Goal: Check status: Check status

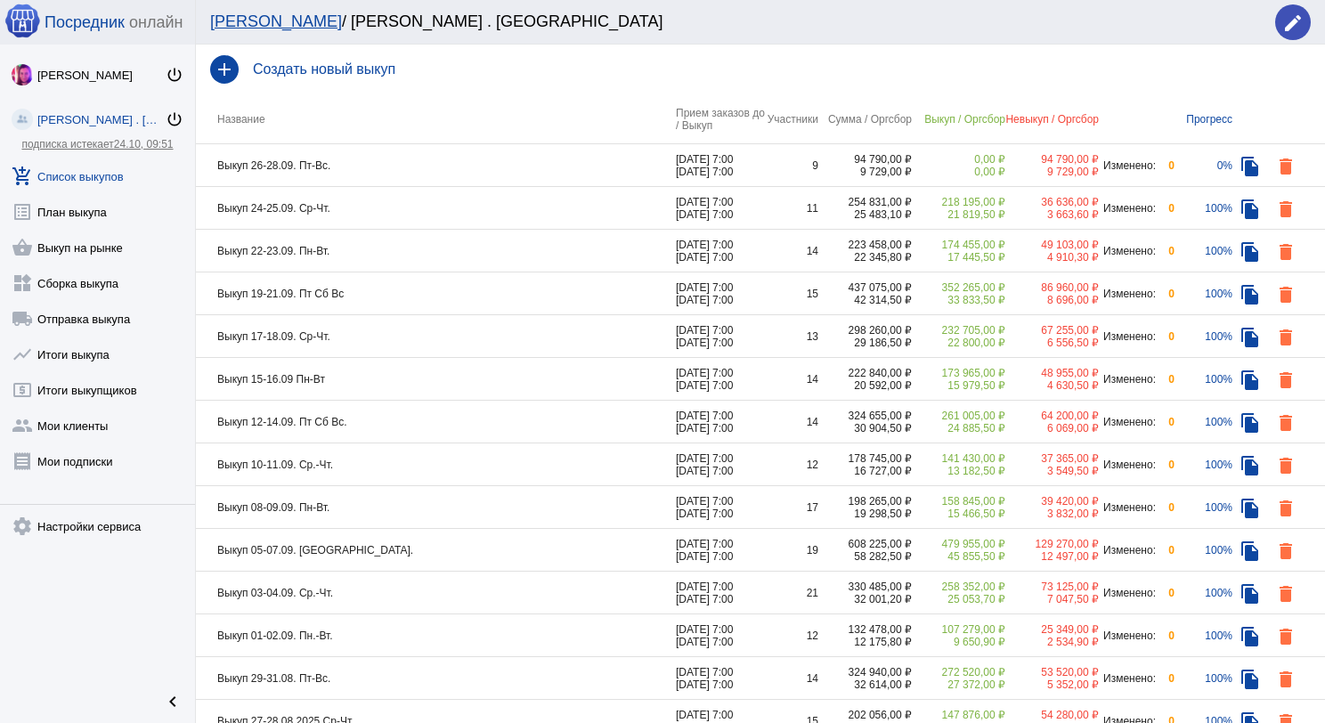
click at [472, 202] on td "Выкуп 24-25.09. Ср-Чт." at bounding box center [436, 208] width 480 height 43
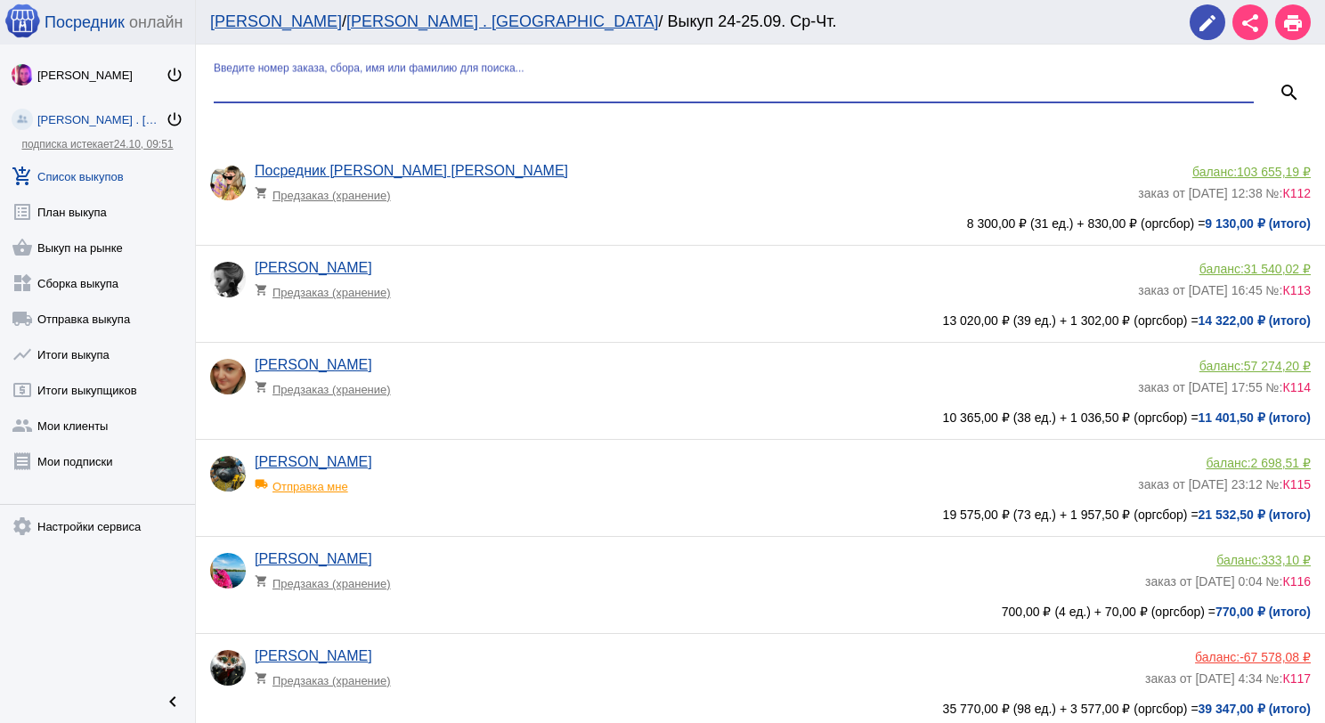
click at [451, 89] on input "Введите номер заказа, сбора, имя или фамилию для поиска..." at bounding box center [734, 88] width 1040 height 16
type input "нем"
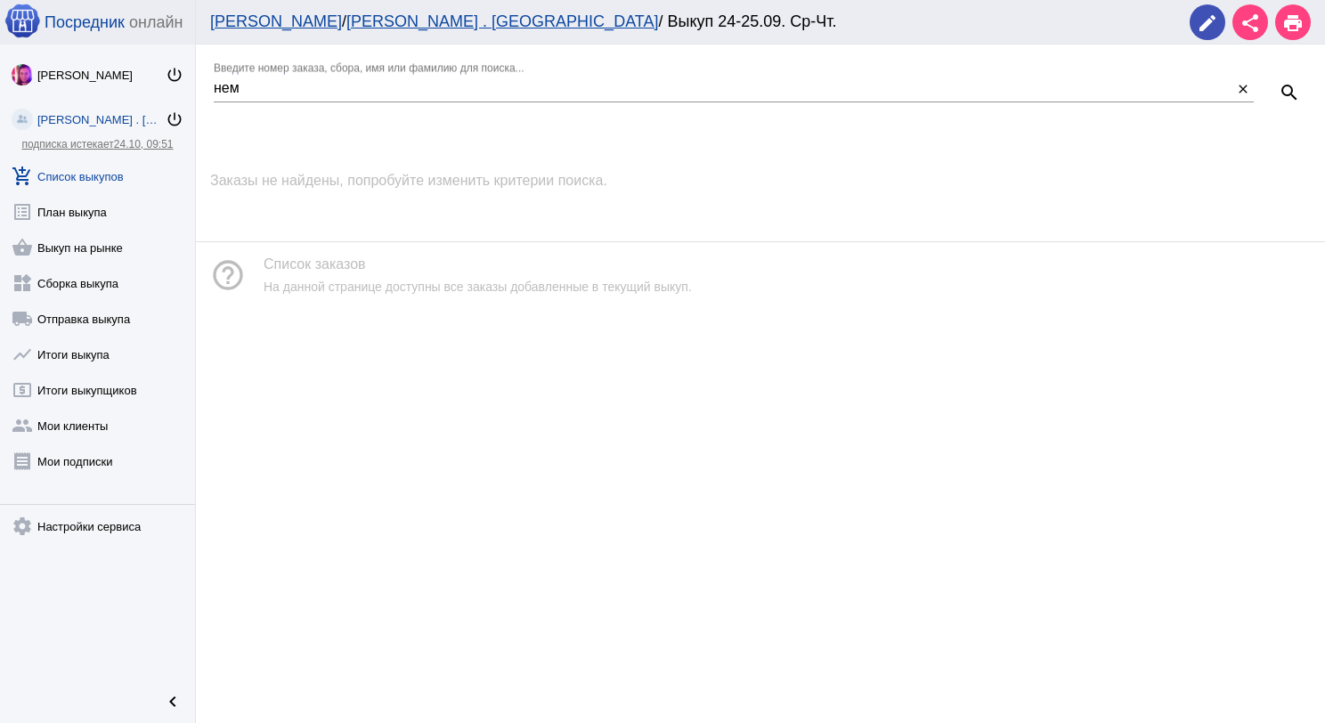
click at [111, 172] on link "add_shopping_cart Список выкупов" at bounding box center [97, 173] width 195 height 36
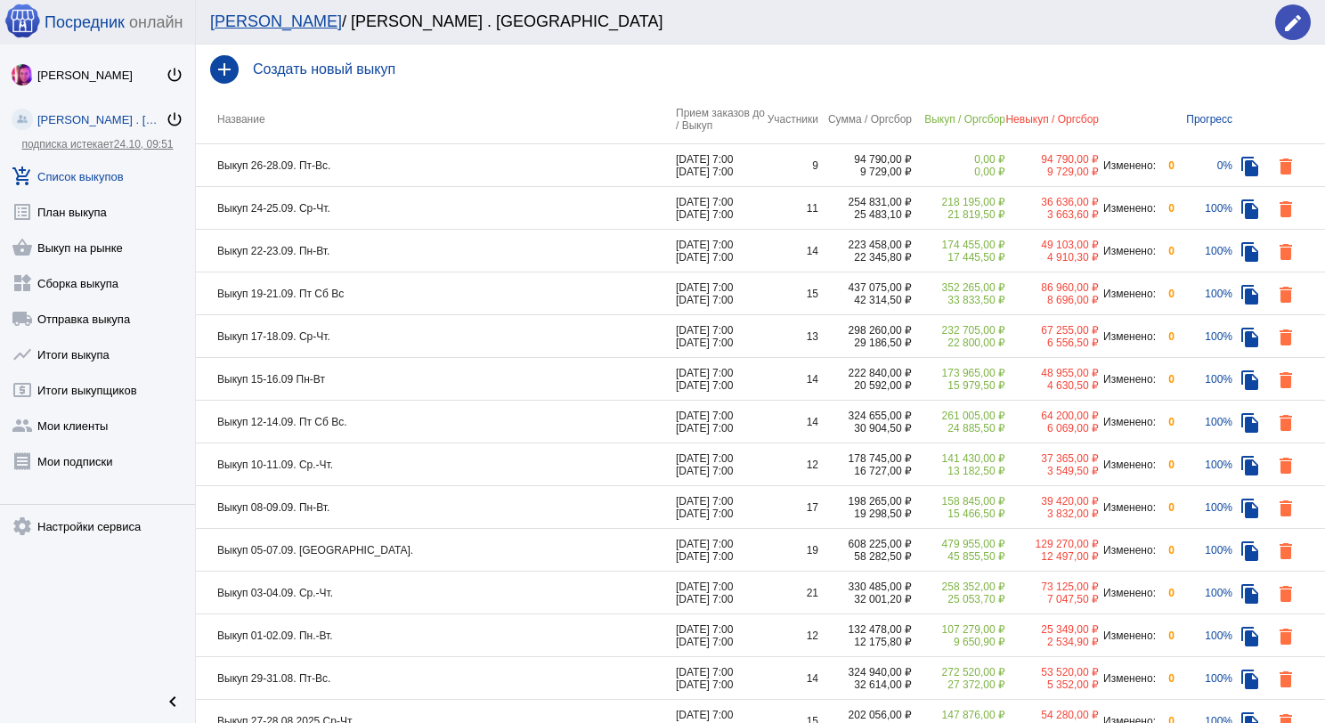
click at [438, 161] on td "Выкуп 26-28.09. Пт-Вс." at bounding box center [436, 165] width 480 height 43
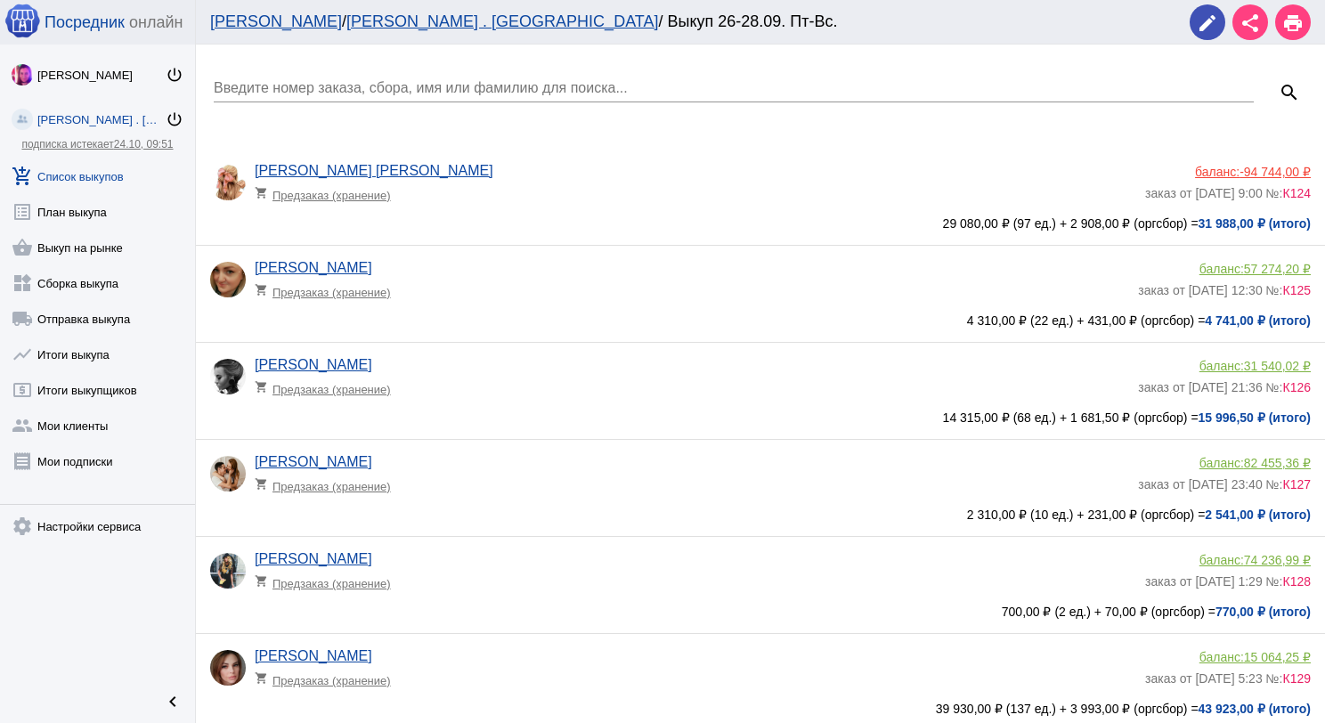
click at [380, 78] on div "Введите номер заказа, сбора, имя или фамилию для поиска..." at bounding box center [734, 82] width 1040 height 40
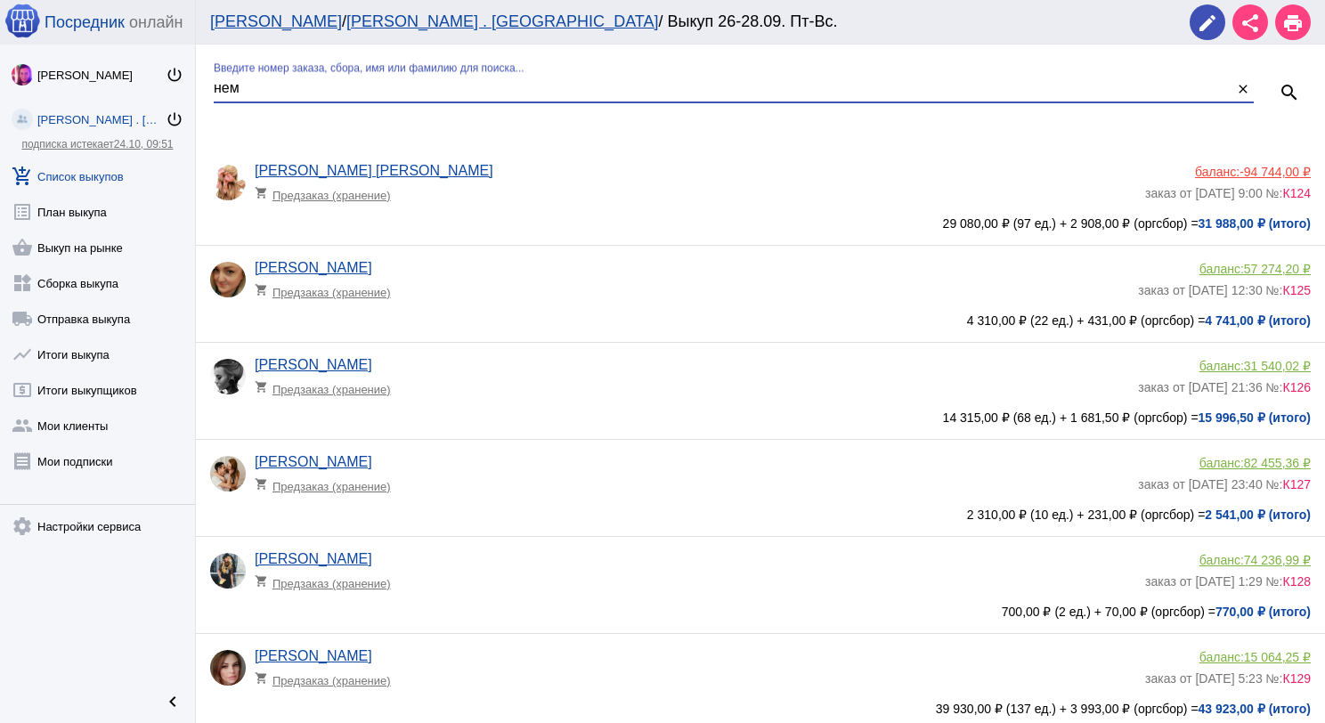
type input "нем"
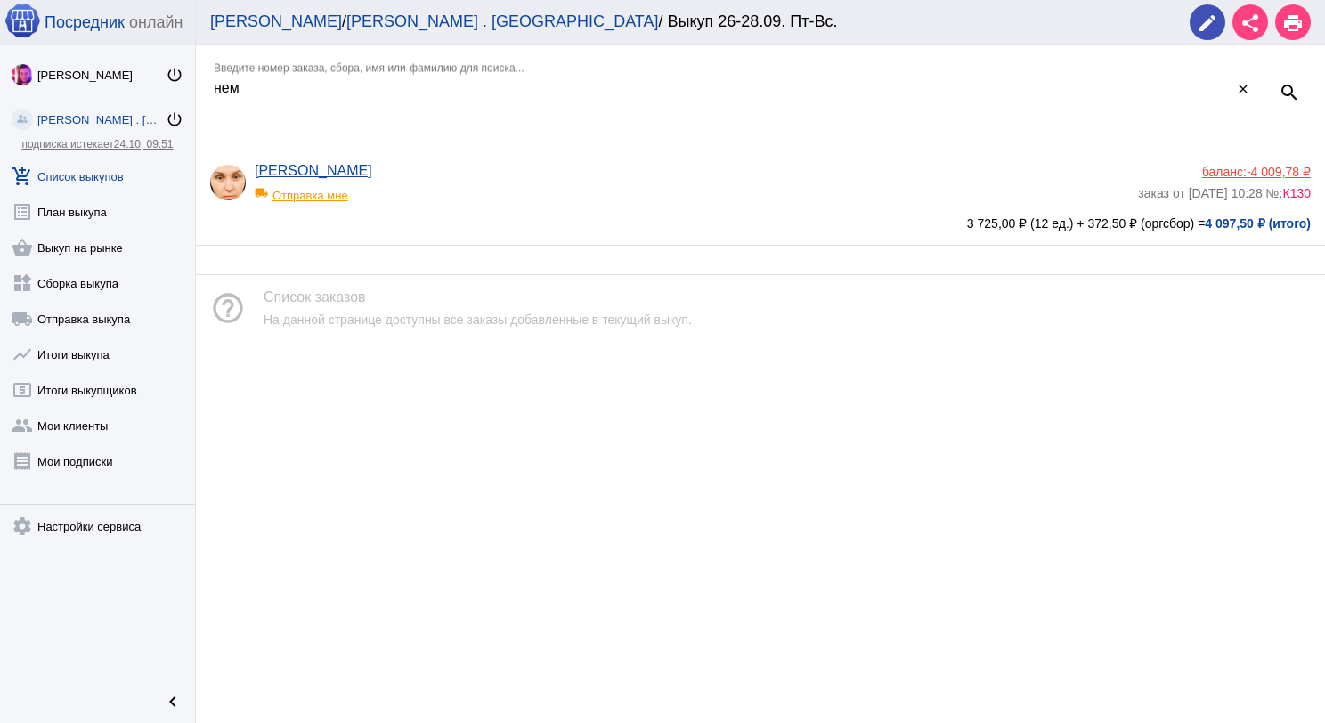
click at [338, 190] on div "local_shipping Отправка мне" at bounding box center [328, 190] width 147 height 23
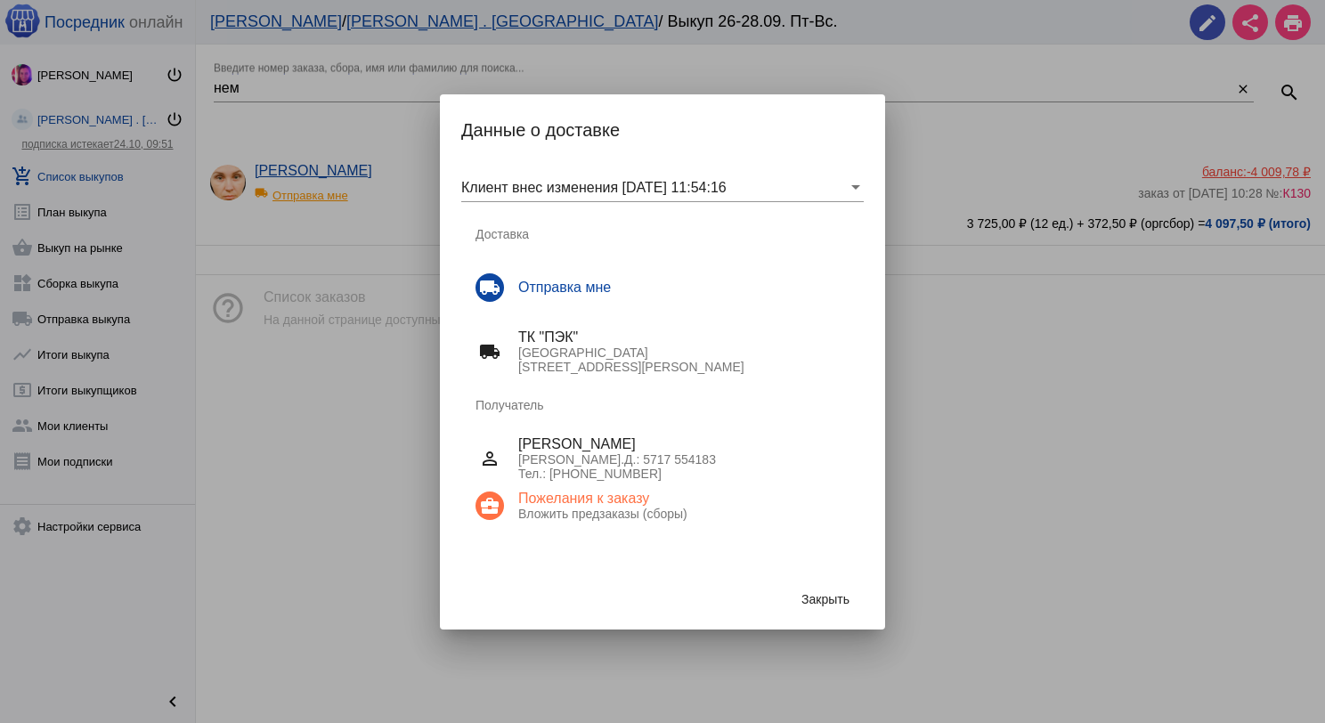
click at [822, 592] on span "Закрыть" at bounding box center [825, 599] width 48 height 14
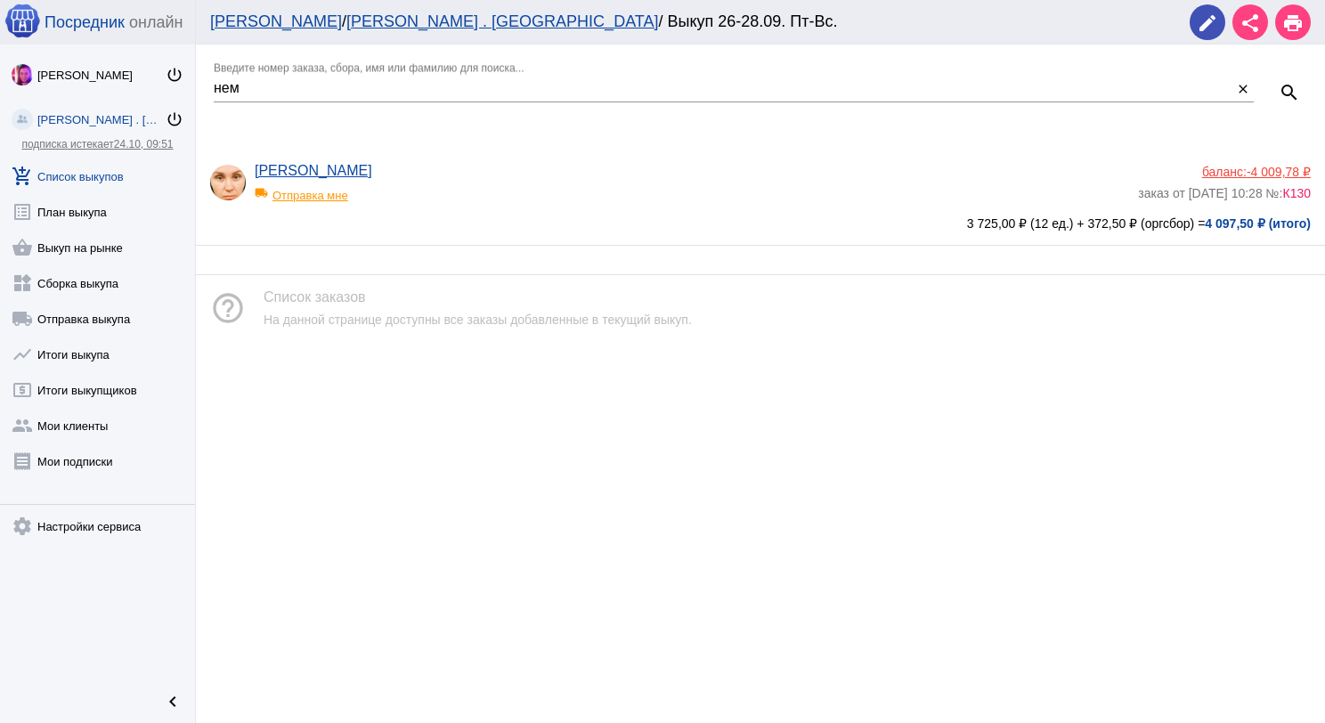
click at [479, 192] on app-delivery-type "local_shipping Отправка мне" at bounding box center [692, 190] width 874 height 23
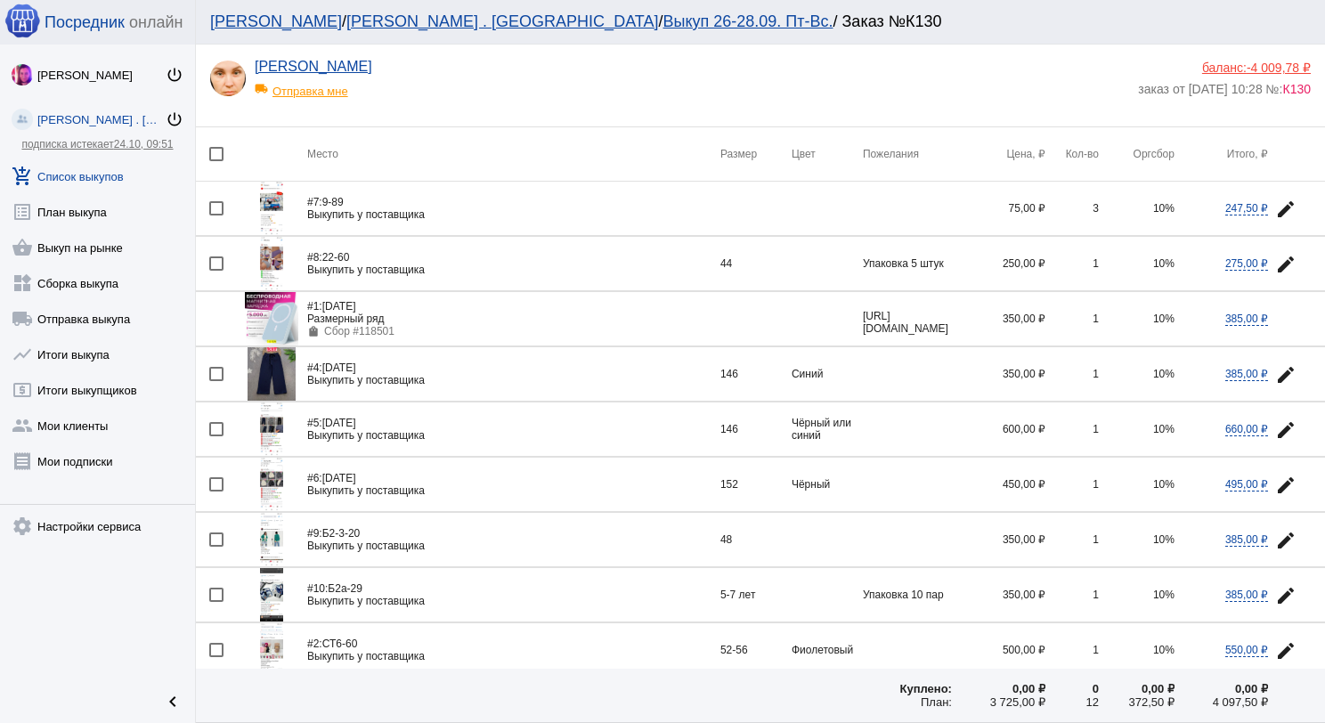
click at [100, 171] on link "add_shopping_cart Список выкупов" at bounding box center [97, 173] width 195 height 36
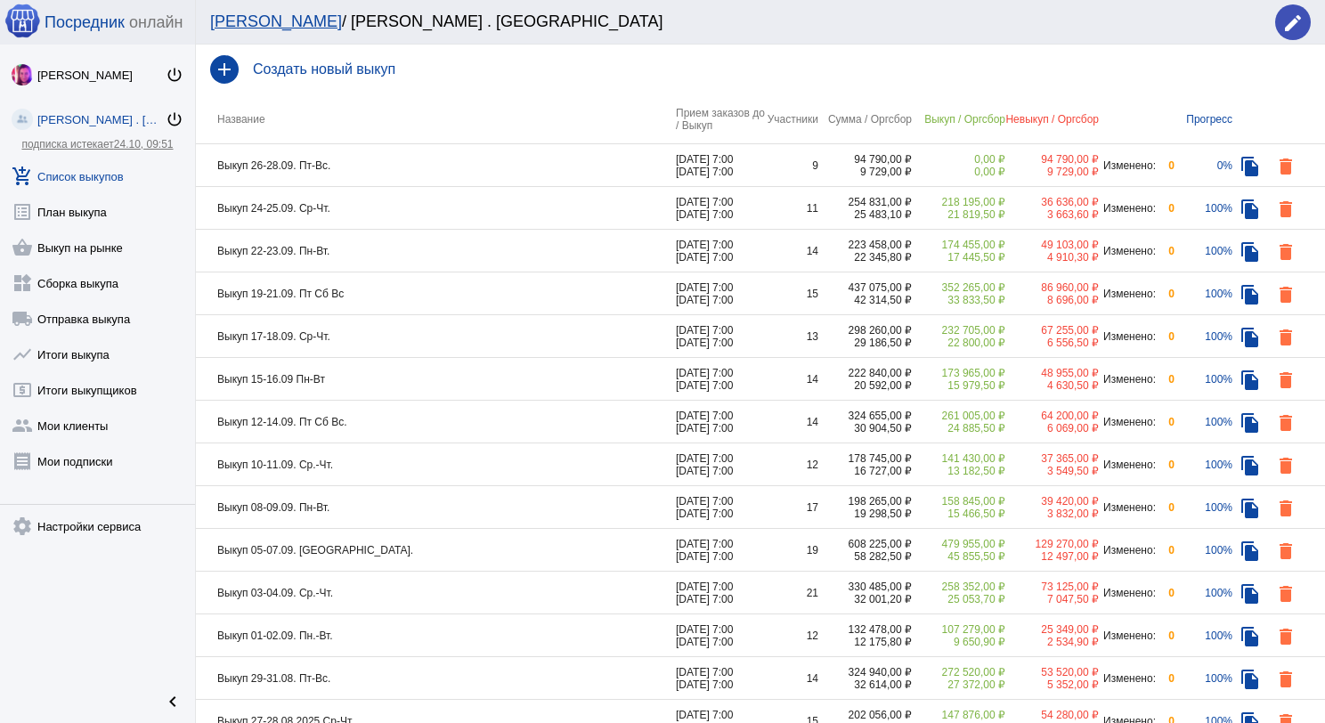
click at [369, 165] on td "Выкуп 26-28.09. Пт-Вс." at bounding box center [436, 165] width 480 height 43
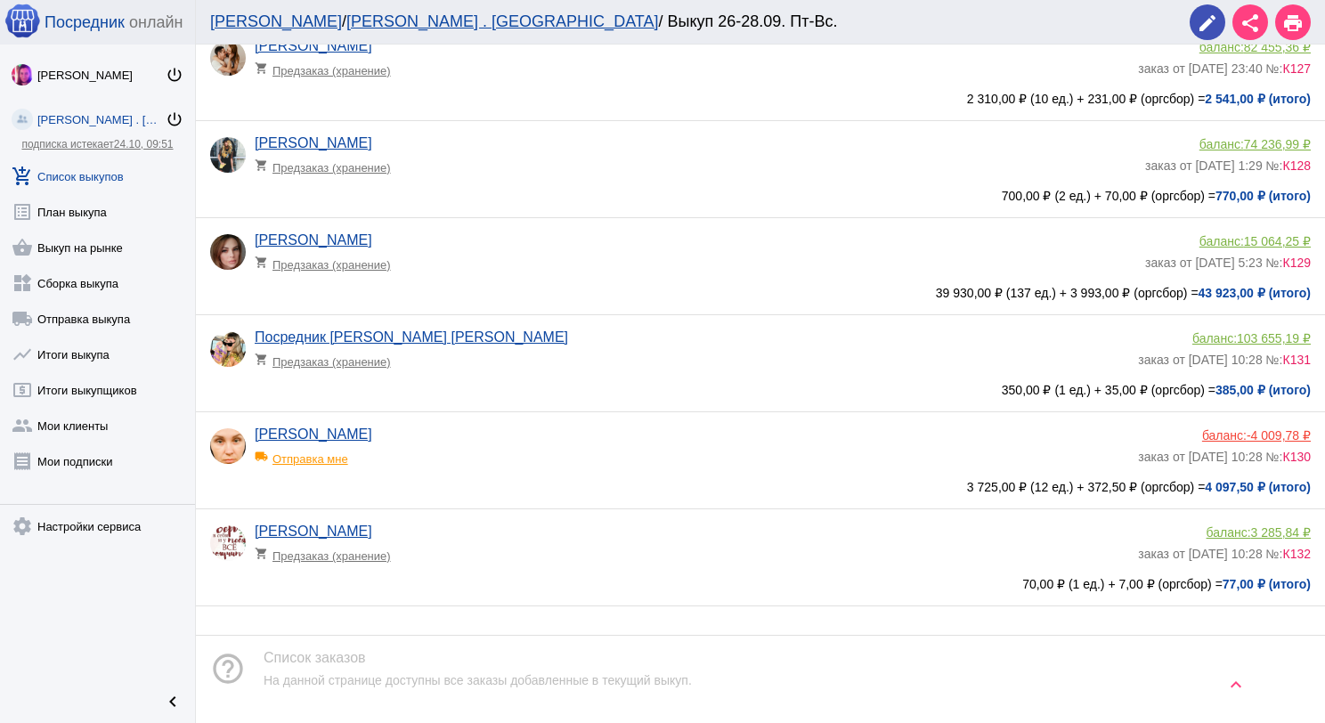
scroll to position [445, 0]
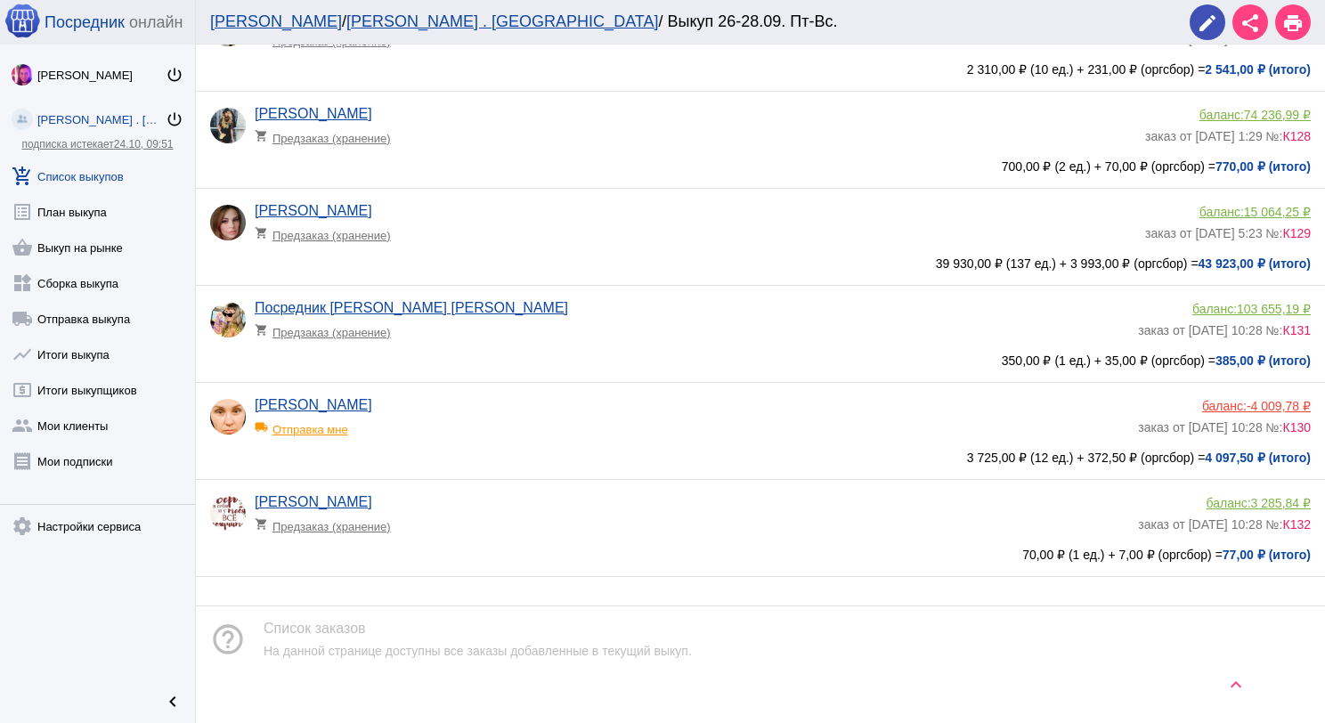
click at [502, 407] on div "[PERSON_NAME] local_shipping Отправка мне" at bounding box center [696, 421] width 883 height 48
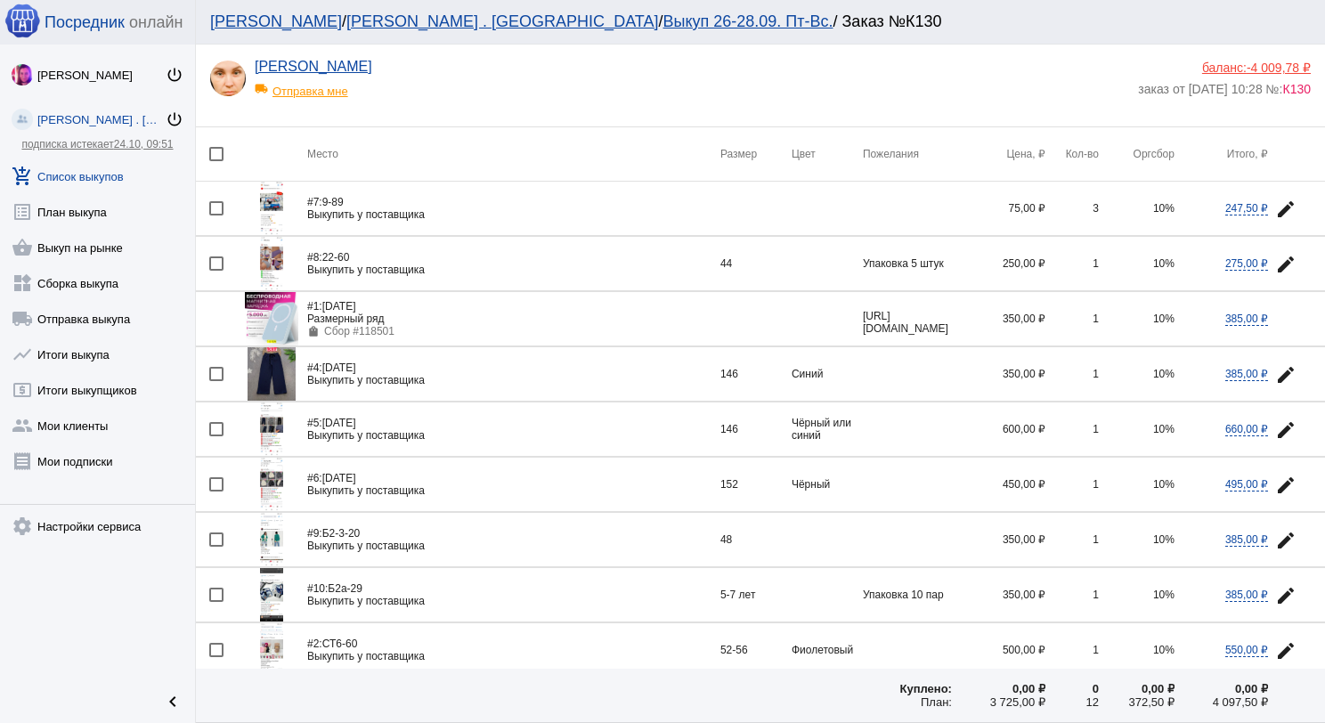
click at [1247, 67] on span "-4 009,78 ₽" at bounding box center [1279, 68] width 64 height 14
